Goal: Find specific fact

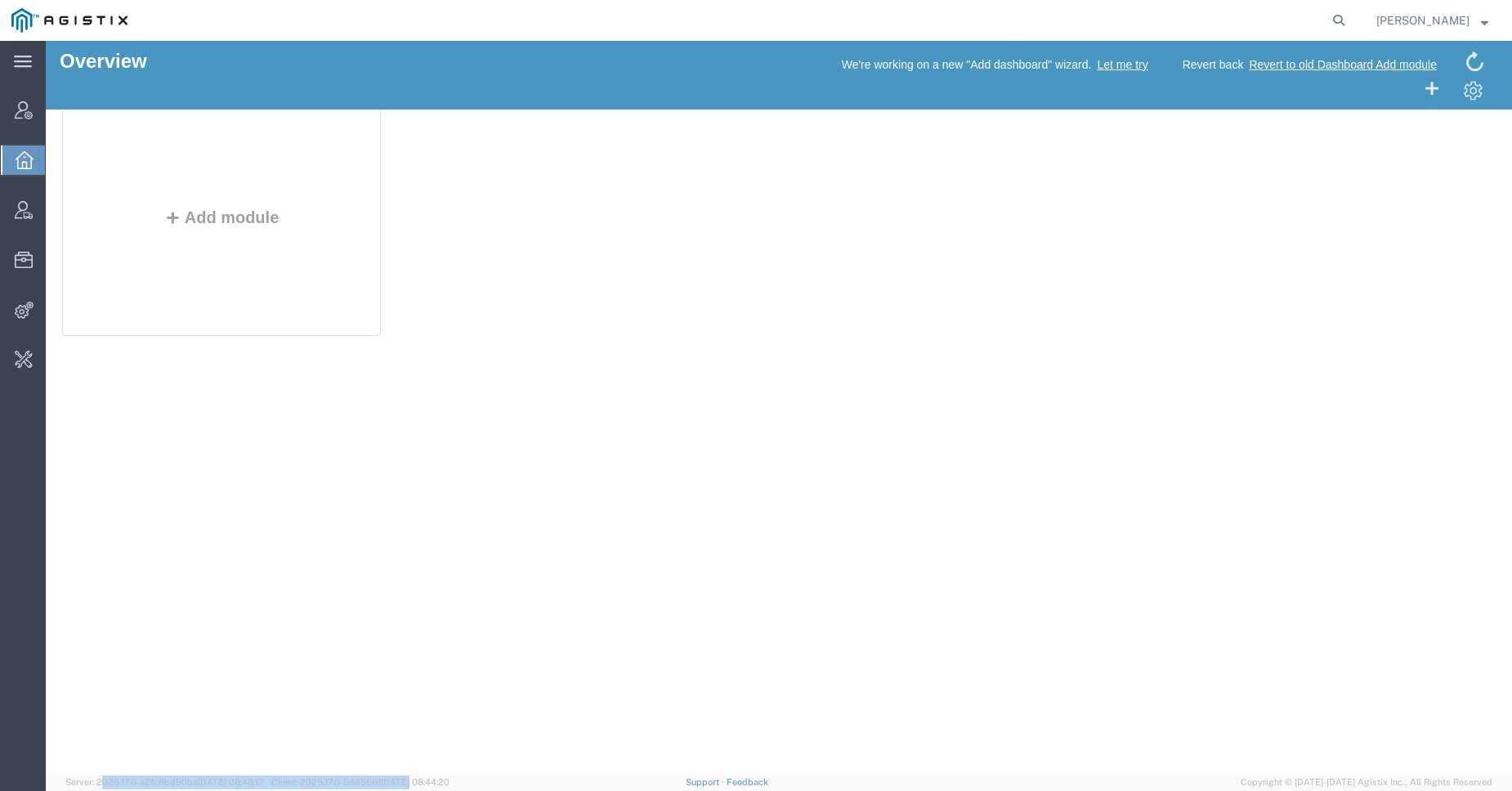
drag, startPoint x: 99, startPoint y: 777, endPoint x: 434, endPoint y: 776, distance: 335.0
click at [434, 776] on span "Server: 2025.17.0-a2fc8bd50ba 2025-08-16 08:48:17 Client: 2025.17.0-5dd568f 202…" at bounding box center [258, 782] width 384 height 14
click at [386, 785] on span "Client: 2025.17.0-5dd568f 2025-08-16 08:44:20" at bounding box center [360, 782] width 178 height 10
copy span "5dd568f"
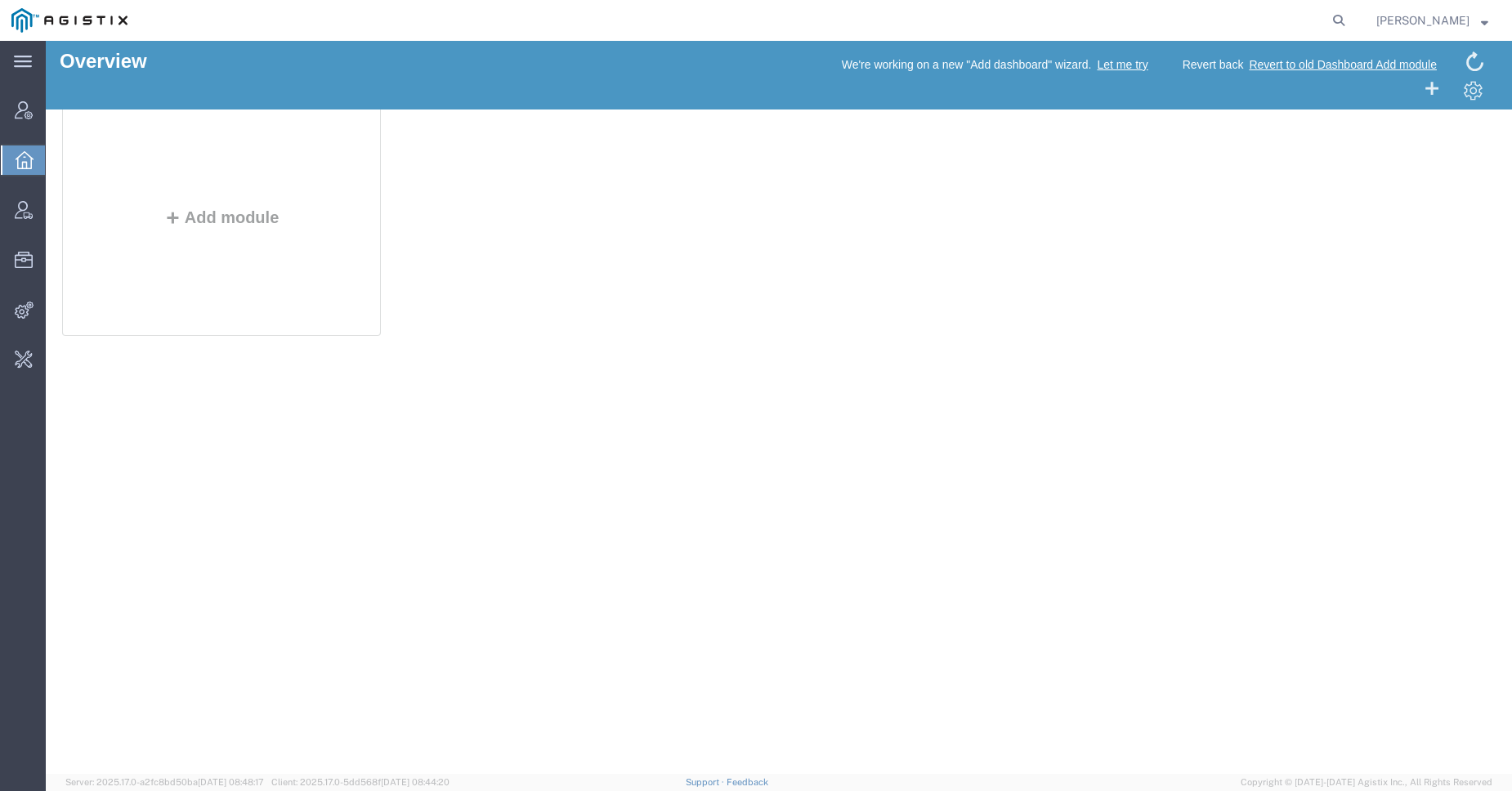
click at [171, 778] on span "Server: 2025.17.0-a2fc8bd50ba 2025-08-16 08:48:17" at bounding box center [165, 782] width 199 height 10
copy span "a2fc8bd50ba"
click at [389, 782] on span "Client: 2025.17.0-5dd568f [DATE] 08:44:20" at bounding box center [360, 782] width 178 height 10
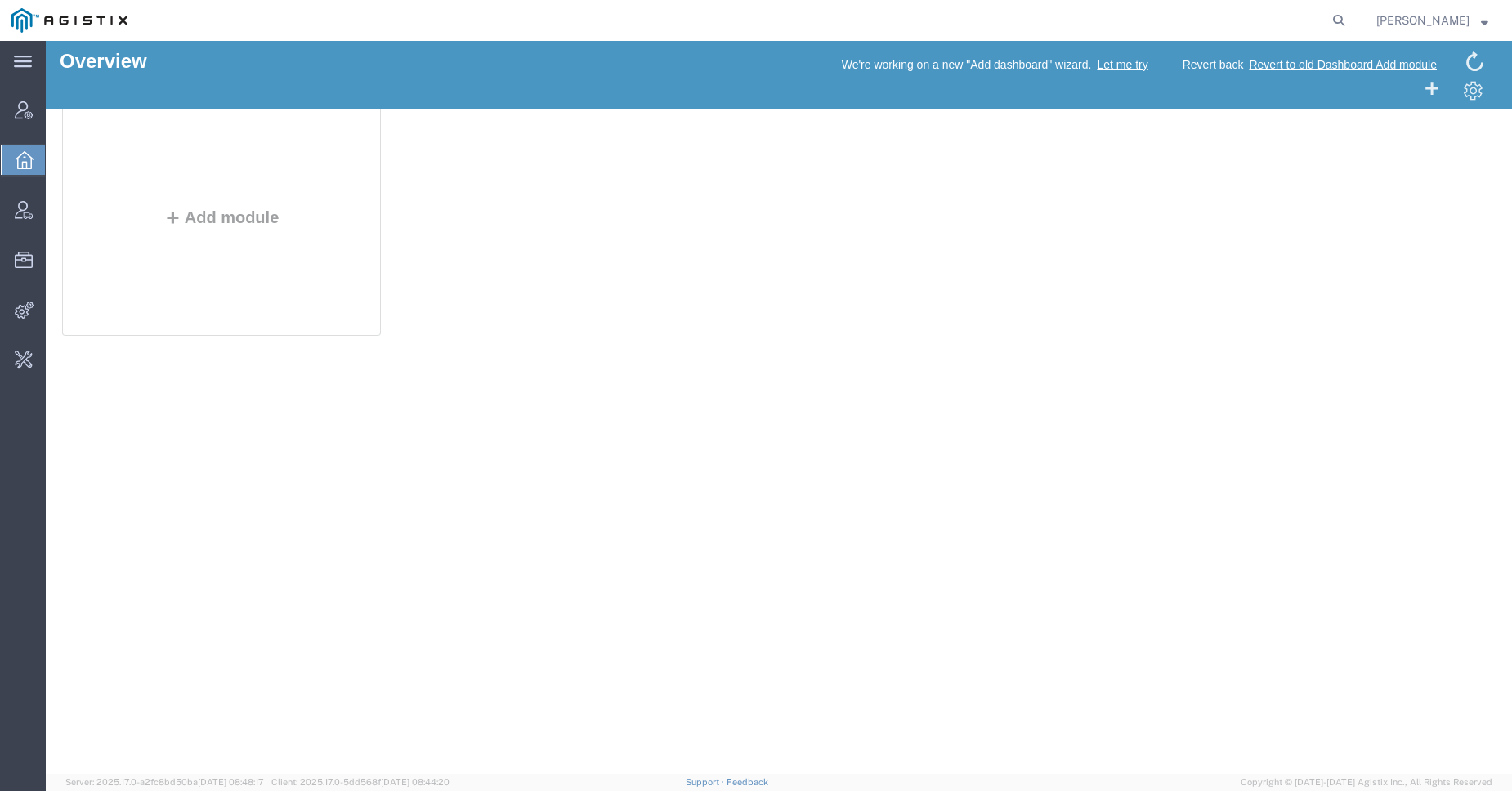
copy span "5dd568f"
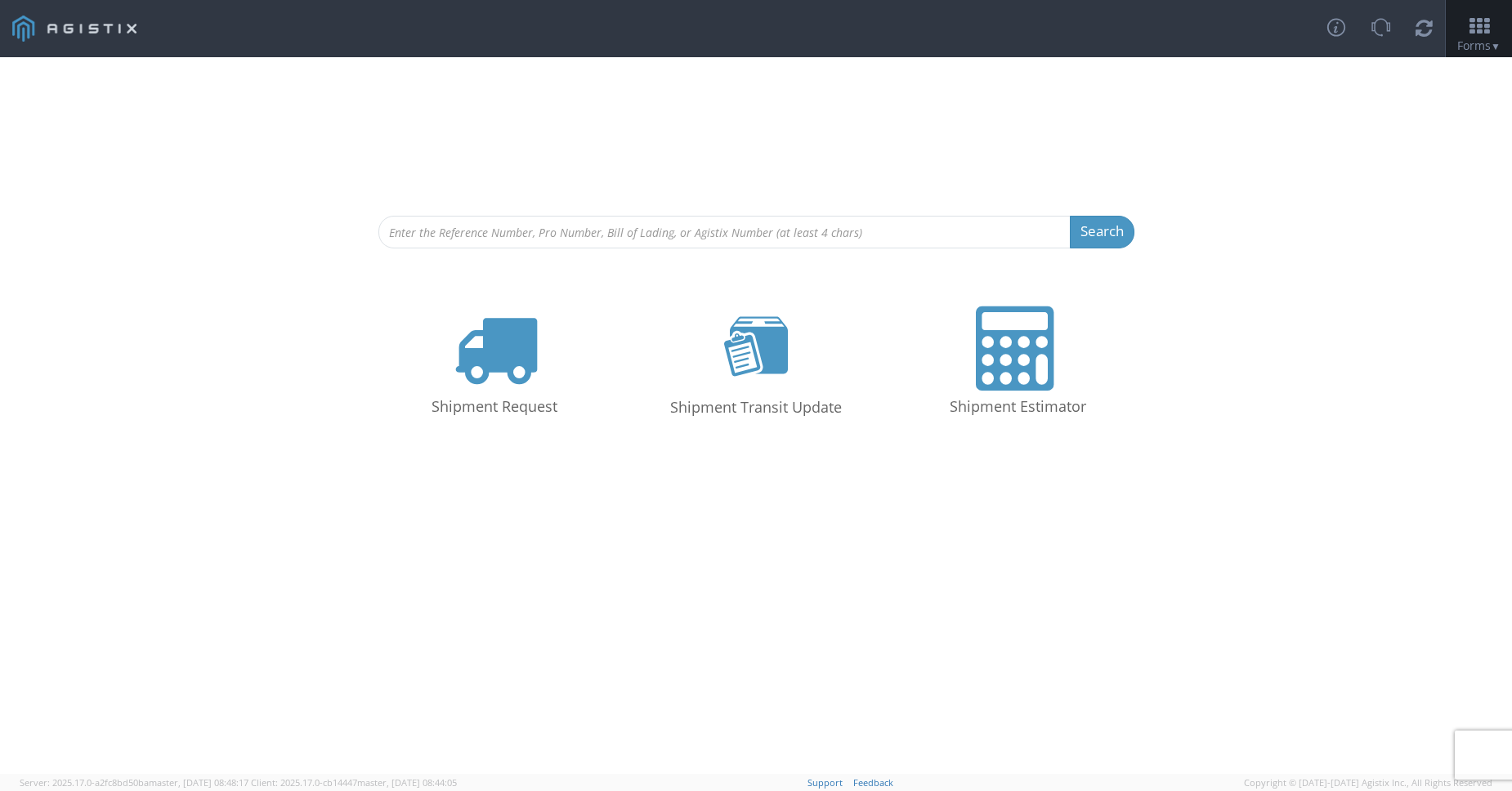
click at [351, 777] on span "Client: 2025.17.0-cb14447 master, [DATE] 08:44:05" at bounding box center [353, 782] width 206 height 12
click at [351, 777] on span "Client: 2025.17.0-cb14447 master, 2025-08-16 08:44:05" at bounding box center [353, 782] width 206 height 12
copy span "cb14447"
